Goal: Information Seeking & Learning: Learn about a topic

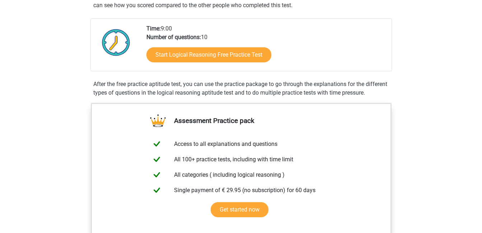
scroll to position [333, 0]
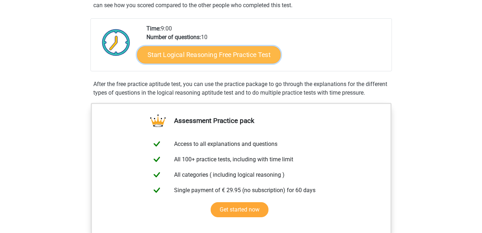
click at [199, 61] on link "Start Logical Reasoning Free Practice Test" at bounding box center [208, 54] width 143 height 17
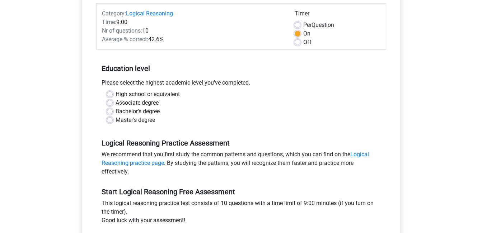
scroll to position [90, 0]
click at [120, 108] on label "Bachelor's degree" at bounding box center [137, 111] width 44 height 9
click at [113, 108] on input "Bachelor's degree" at bounding box center [110, 110] width 6 height 7
radio input "true"
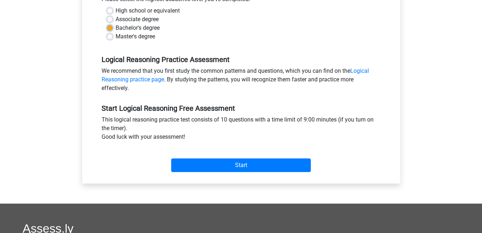
scroll to position [175, 0]
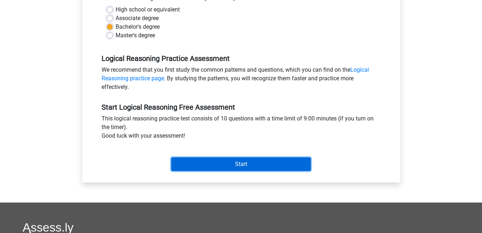
click at [211, 163] on input "Start" at bounding box center [240, 164] width 139 height 14
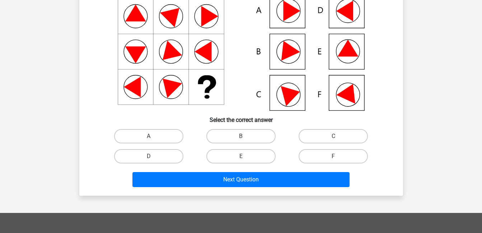
scroll to position [74, 0]
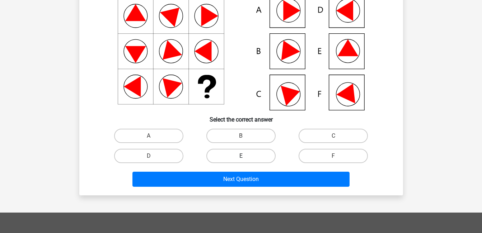
click at [250, 156] on label "E" at bounding box center [240, 156] width 69 height 14
click at [245, 156] on input "E" at bounding box center [243, 158] width 5 height 5
radio input "true"
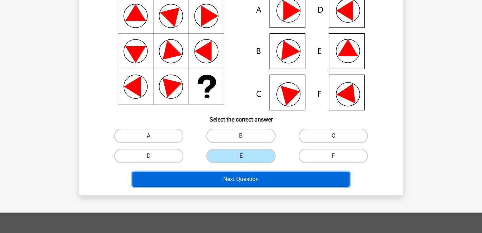
click at [251, 183] on button "Next Question" at bounding box center [240, 179] width 217 height 15
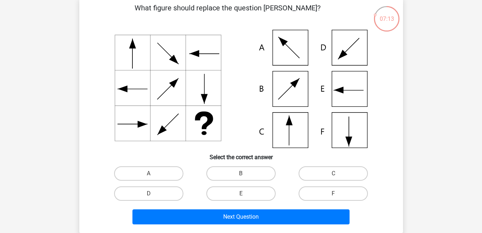
scroll to position [37, 0]
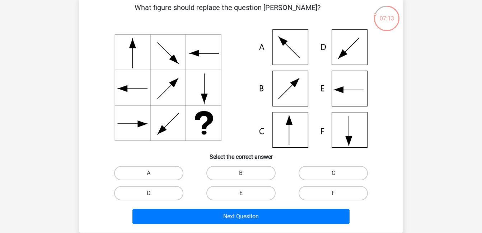
click at [316, 171] on label "C" at bounding box center [332, 173] width 69 height 14
click at [333, 173] on input "C" at bounding box center [335, 175] width 5 height 5
radio input "true"
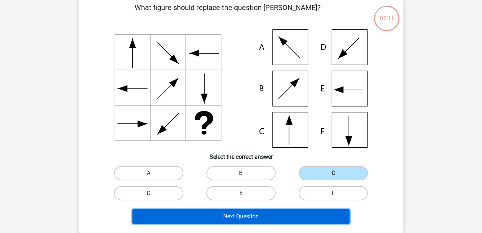
click at [272, 214] on button "Next Question" at bounding box center [240, 216] width 217 height 15
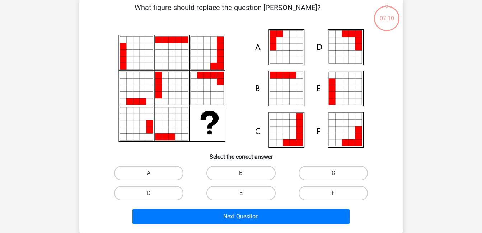
scroll to position [33, 0]
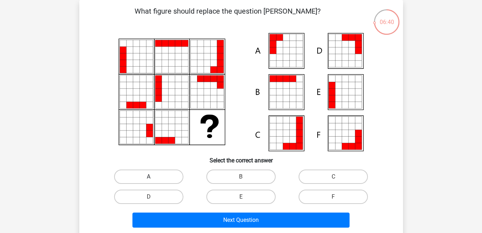
click at [163, 175] on label "A" at bounding box center [148, 177] width 69 height 14
click at [153, 177] on input "A" at bounding box center [150, 179] width 5 height 5
radio input "true"
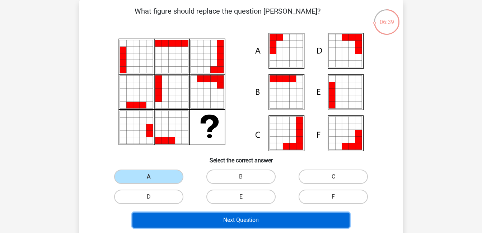
click at [223, 221] on button "Next Question" at bounding box center [240, 220] width 217 height 15
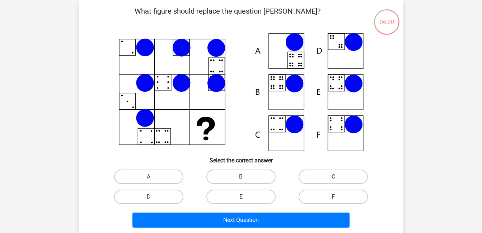
click at [251, 176] on label "B" at bounding box center [240, 177] width 69 height 14
click at [245, 177] on input "B" at bounding box center [243, 179] width 5 height 5
radio input "true"
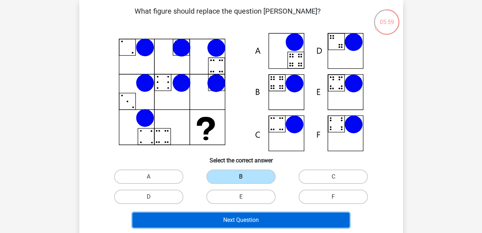
click at [251, 219] on button "Next Question" at bounding box center [240, 220] width 217 height 15
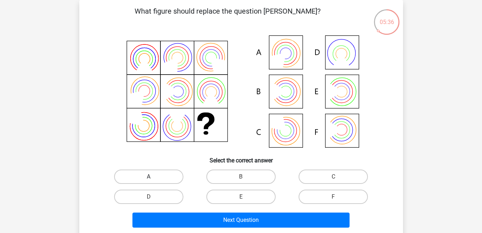
click at [156, 172] on label "A" at bounding box center [148, 177] width 69 height 14
click at [153, 177] on input "A" at bounding box center [150, 179] width 5 height 5
radio input "true"
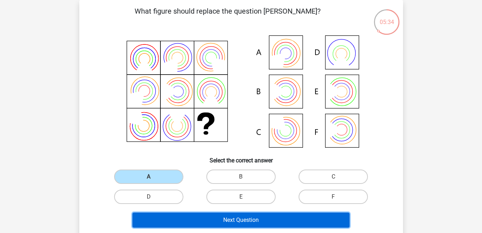
click at [209, 222] on button "Next Question" at bounding box center [240, 220] width 217 height 15
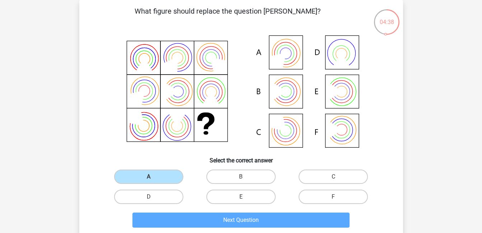
click at [435, 4] on div "Register Nederlands English" at bounding box center [241, 205] width 482 height 476
click at [148, 174] on label "A" at bounding box center [148, 177] width 69 height 14
click at [148, 177] on input "A" at bounding box center [150, 179] width 5 height 5
click at [225, 176] on label "B" at bounding box center [240, 177] width 69 height 14
click at [241, 177] on input "B" at bounding box center [243, 179] width 5 height 5
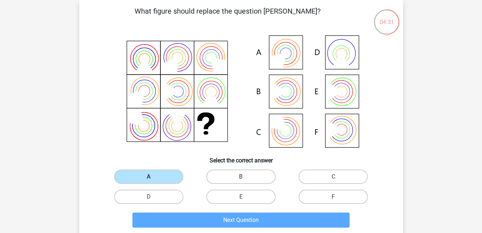
radio input "true"
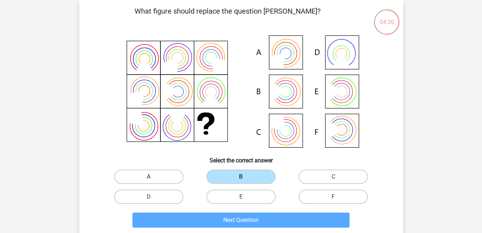
click at [175, 176] on label "A" at bounding box center [148, 177] width 69 height 14
click at [153, 177] on input "A" at bounding box center [150, 179] width 5 height 5
radio input "true"
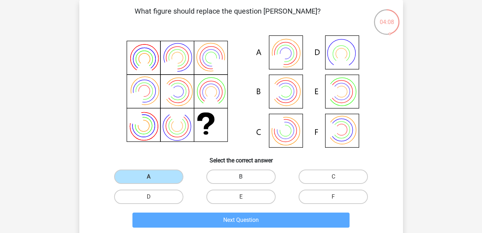
click at [223, 176] on label "B" at bounding box center [240, 177] width 69 height 14
click at [241, 177] on input "B" at bounding box center [243, 179] width 5 height 5
radio input "true"
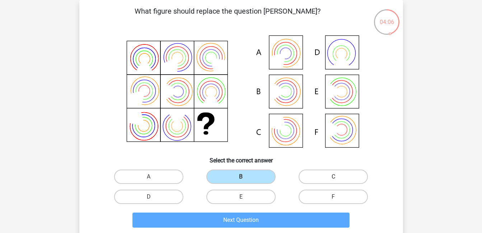
click at [313, 179] on label "C" at bounding box center [332, 177] width 69 height 14
click at [333, 179] on input "C" at bounding box center [335, 179] width 5 height 5
radio input "true"
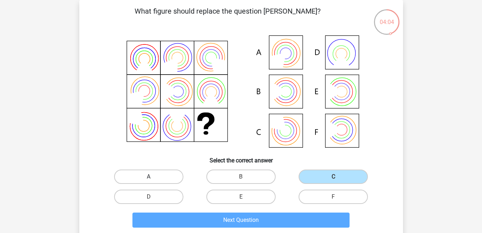
click at [155, 174] on label "A" at bounding box center [148, 177] width 69 height 14
click at [153, 177] on input "A" at bounding box center [150, 179] width 5 height 5
radio input "true"
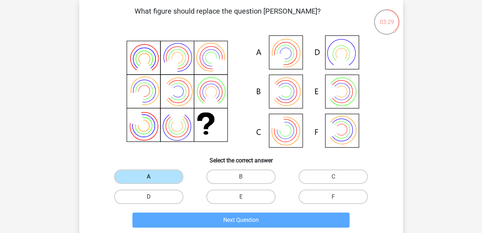
click at [159, 190] on label "D" at bounding box center [148, 197] width 69 height 14
click at [153, 197] on input "D" at bounding box center [150, 199] width 5 height 5
radio input "true"
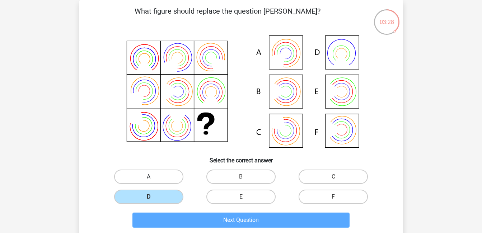
click at [168, 176] on label "A" at bounding box center [148, 177] width 69 height 14
click at [153, 177] on input "A" at bounding box center [150, 179] width 5 height 5
radio input "true"
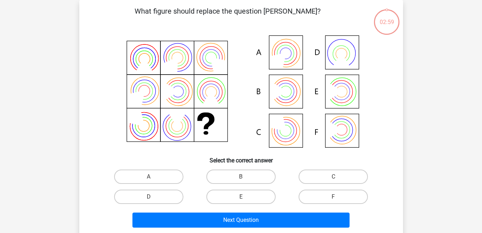
scroll to position [333, 0]
click at [146, 172] on label "A" at bounding box center [148, 177] width 69 height 14
click at [148, 177] on input "A" at bounding box center [150, 179] width 5 height 5
radio input "true"
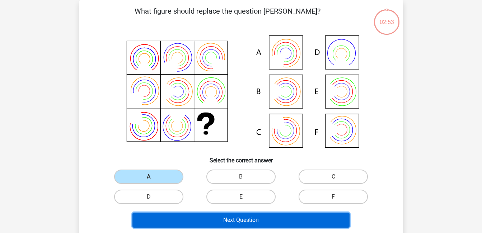
click at [228, 222] on button "Next Question" at bounding box center [240, 220] width 217 height 15
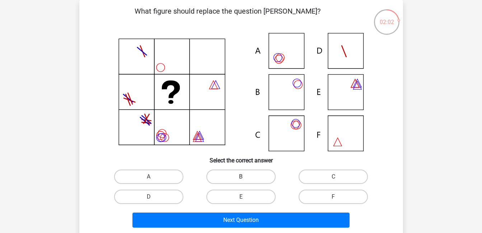
click at [234, 175] on label "B" at bounding box center [240, 177] width 69 height 14
click at [241, 177] on input "B" at bounding box center [243, 179] width 5 height 5
radio input "true"
click at [158, 180] on label "A" at bounding box center [148, 177] width 69 height 14
click at [153, 180] on input "A" at bounding box center [150, 179] width 5 height 5
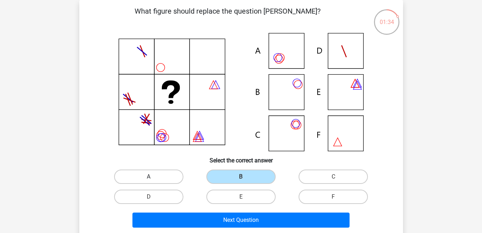
radio input "true"
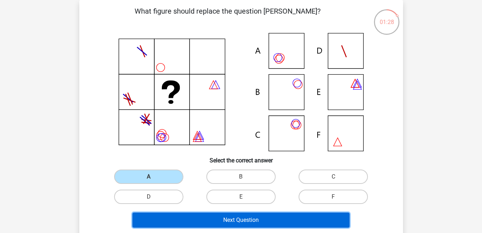
click at [227, 219] on button "Next Question" at bounding box center [240, 220] width 217 height 15
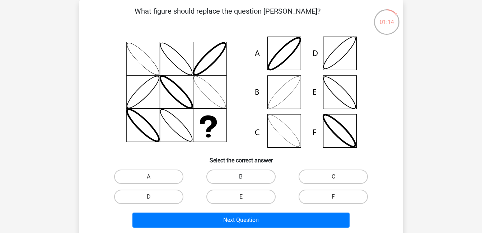
click at [251, 183] on label "B" at bounding box center [240, 177] width 69 height 14
click at [245, 181] on input "B" at bounding box center [243, 179] width 5 height 5
radio input "true"
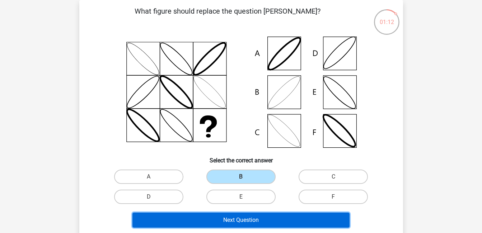
click at [234, 217] on button "Next Question" at bounding box center [240, 220] width 217 height 15
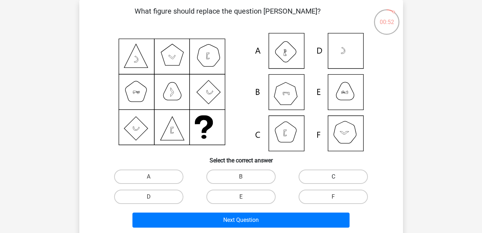
click at [307, 175] on label "C" at bounding box center [332, 177] width 69 height 14
click at [333, 177] on input "C" at bounding box center [335, 179] width 5 height 5
radio input "true"
click at [314, 196] on label "F" at bounding box center [332, 197] width 69 height 14
click at [333, 197] on input "F" at bounding box center [335, 199] width 5 height 5
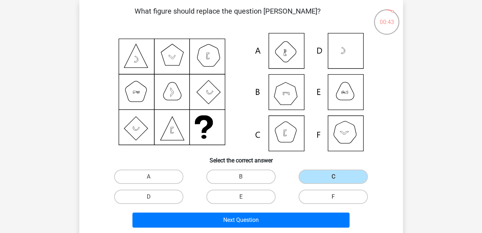
radio input "true"
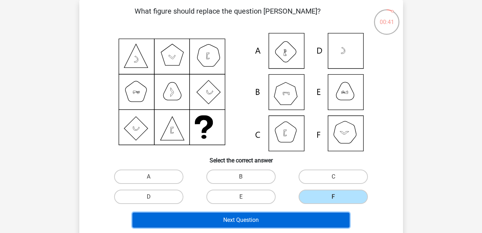
click at [266, 220] on button "Next Question" at bounding box center [240, 220] width 217 height 15
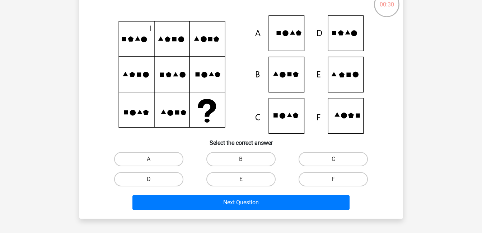
scroll to position [51, 0]
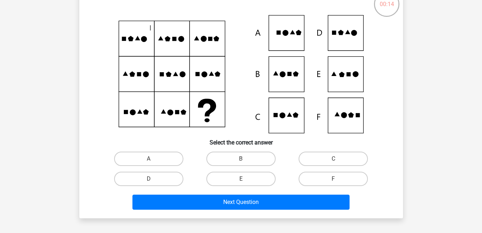
click at [348, 37] on icon at bounding box center [240, 74] width 289 height 118
click at [170, 178] on label "D" at bounding box center [148, 179] width 69 height 14
click at [153, 179] on input "D" at bounding box center [150, 181] width 5 height 5
radio input "true"
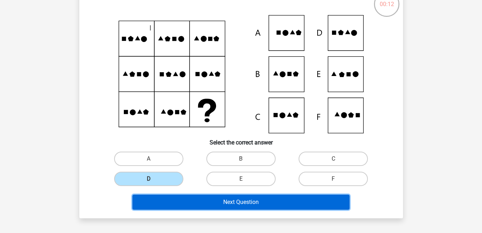
click at [206, 196] on button "Next Question" at bounding box center [240, 202] width 217 height 15
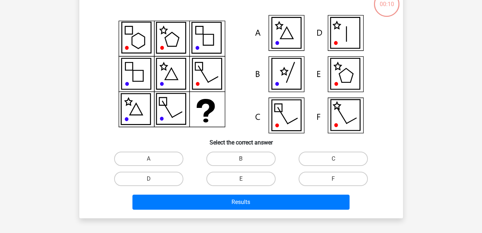
scroll to position [33, 0]
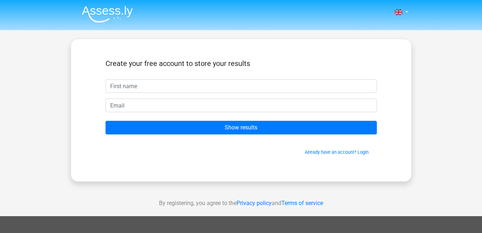
scroll to position [333, 0]
click at [333, 60] on h5 "Create your free account to store your results" at bounding box center [240, 63] width 271 height 9
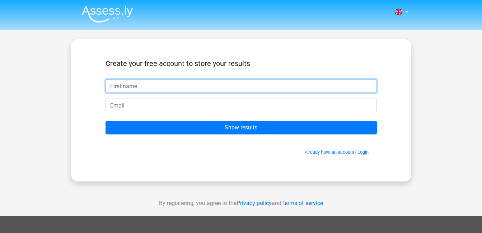
click at [209, 91] on input "text" at bounding box center [240, 86] width 271 height 14
type input "Tomiwa"
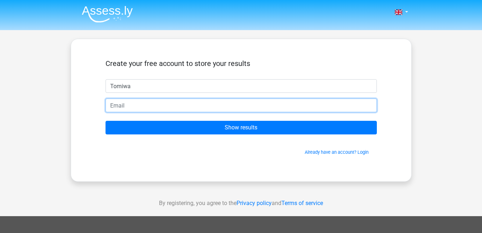
type input "[EMAIL_ADDRESS][DOMAIN_NAME]"
drag, startPoint x: 206, startPoint y: 104, endPoint x: 87, endPoint y: 104, distance: 118.7
click at [87, 104] on div "Create your free account to store your results Tomiwa [EMAIL_ADDRESS][DOMAIN_NA…" at bounding box center [241, 110] width 341 height 143
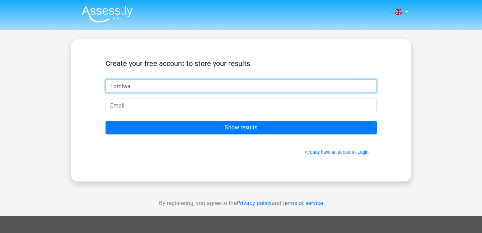
click at [160, 80] on input "Tomiwa" at bounding box center [240, 86] width 271 height 14
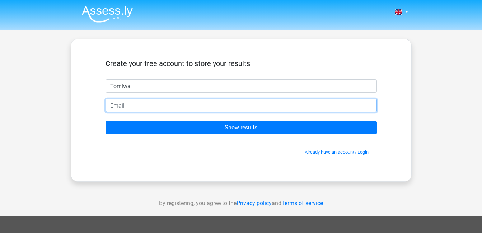
type input "[EMAIL_ADDRESS][DOMAIN_NAME]"
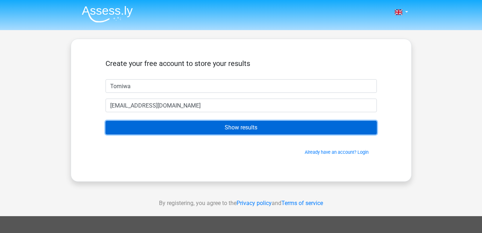
click at [201, 127] on input "Show results" at bounding box center [240, 128] width 271 height 14
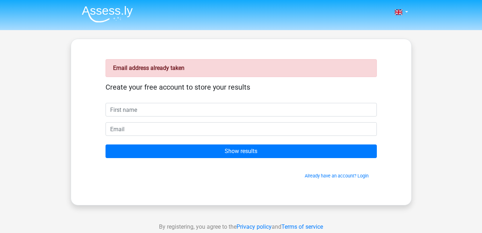
scroll to position [333, 0]
click at [326, 175] on link "Already have an account? Login" at bounding box center [336, 175] width 64 height 5
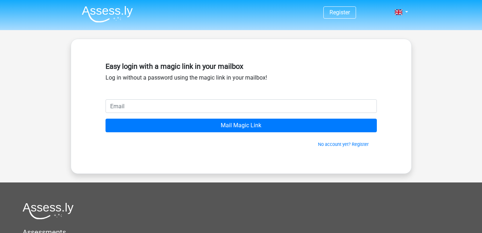
drag, startPoint x: 0, startPoint y: 0, endPoint x: 247, endPoint y: 102, distance: 267.2
click at [247, 102] on input "email" at bounding box center [240, 106] width 271 height 14
type input "[EMAIL_ADDRESS][DOMAIN_NAME]"
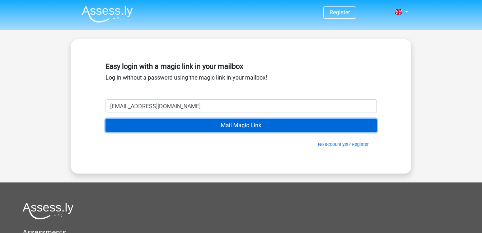
click at [206, 126] on input "Mail Magic Link" at bounding box center [240, 126] width 271 height 14
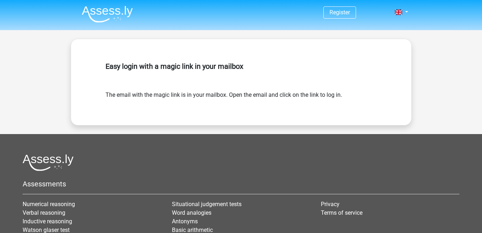
scroll to position [333, 0]
